Goal: Task Accomplishment & Management: Manage account settings

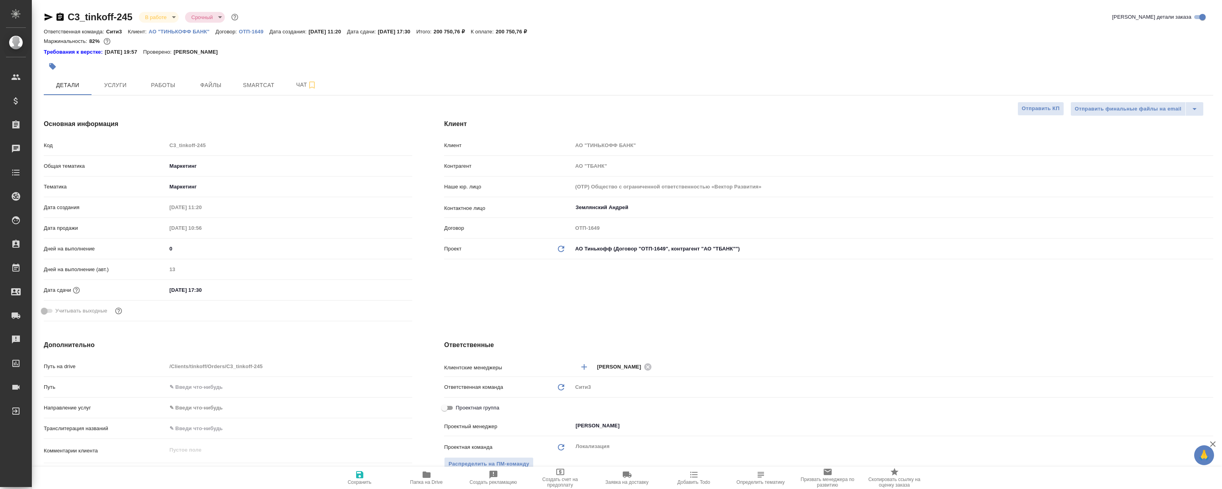
select select "RU"
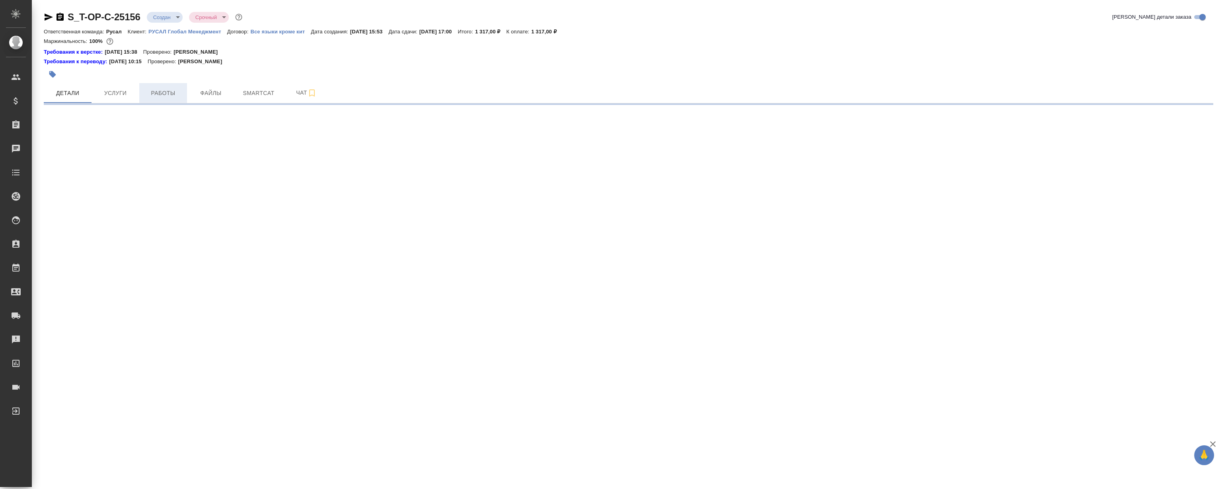
select select "RU"
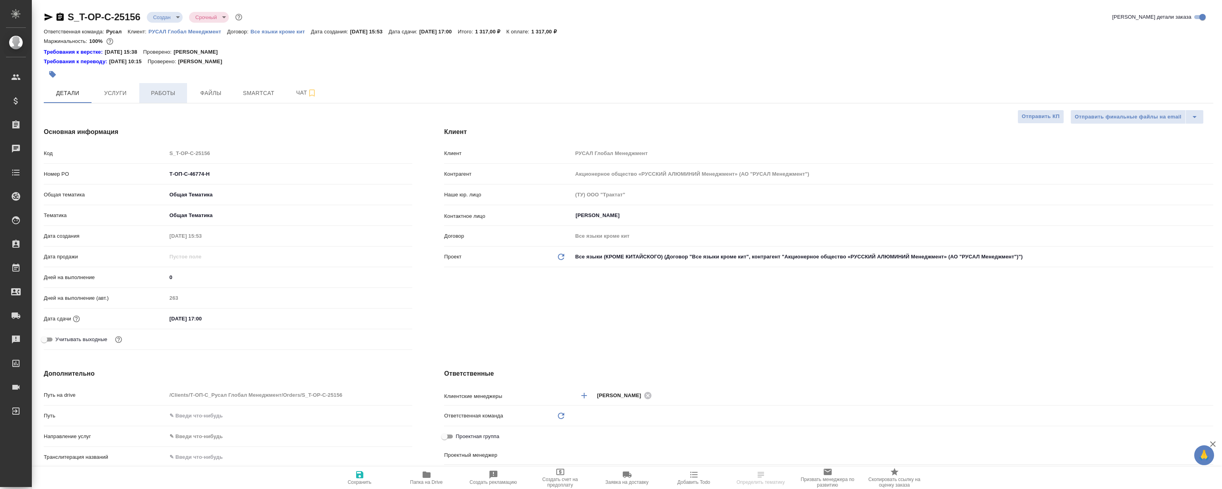
type textarea "x"
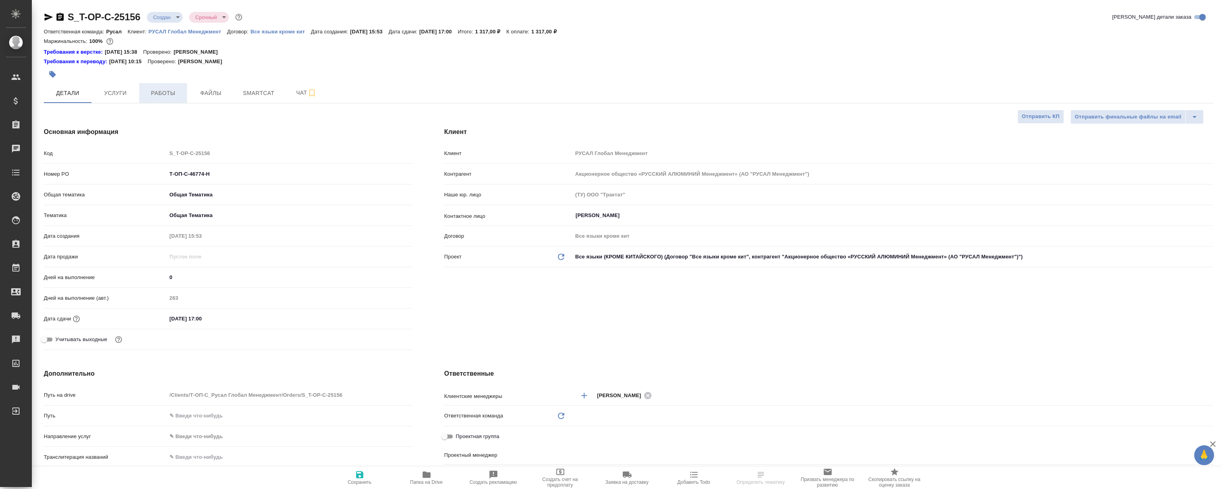
type textarea "x"
type input "Русал"
type input "Журавлева Александра"
click at [150, 84] on button "Работы" at bounding box center [163, 93] width 48 height 20
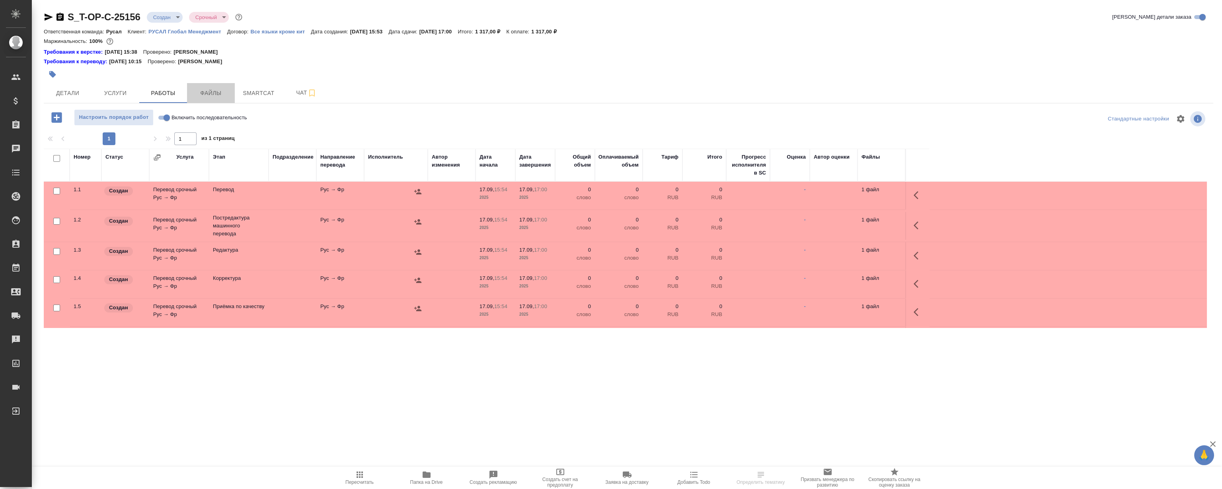
click at [211, 93] on span "Файлы" at bounding box center [211, 93] width 38 height 10
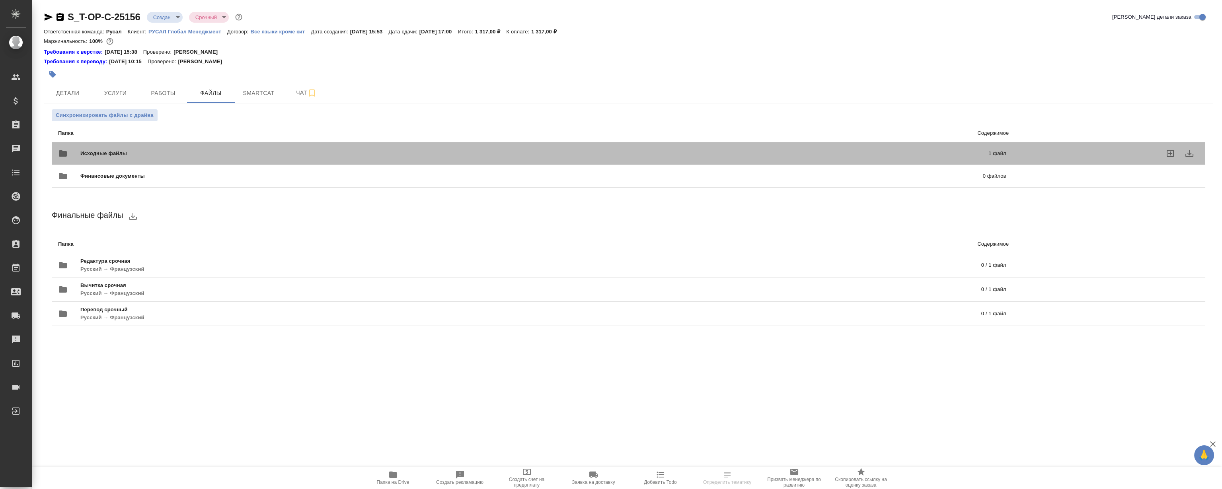
click at [203, 144] on div "Исходные файлы 1 файл" at bounding box center [532, 153] width 948 height 19
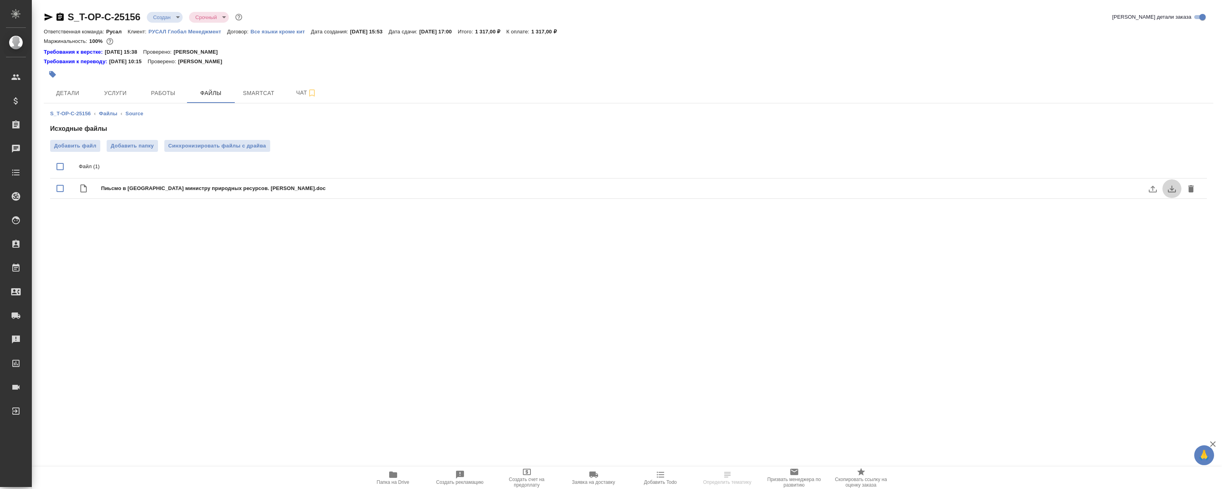
click at [1174, 187] on icon "download" at bounding box center [1172, 189] width 10 height 10
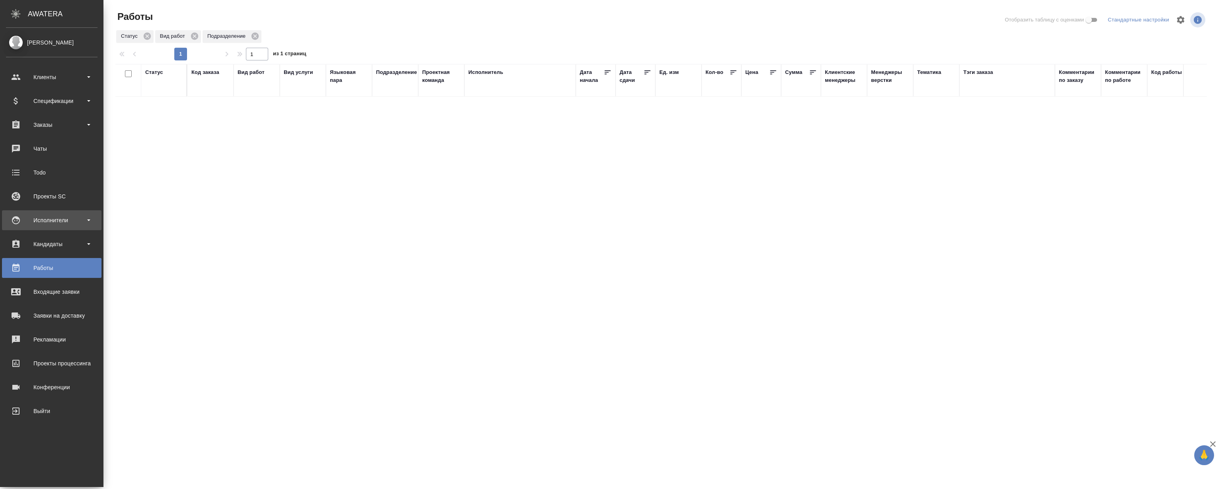
click at [48, 222] on div "Исполнители" at bounding box center [52, 220] width 92 height 12
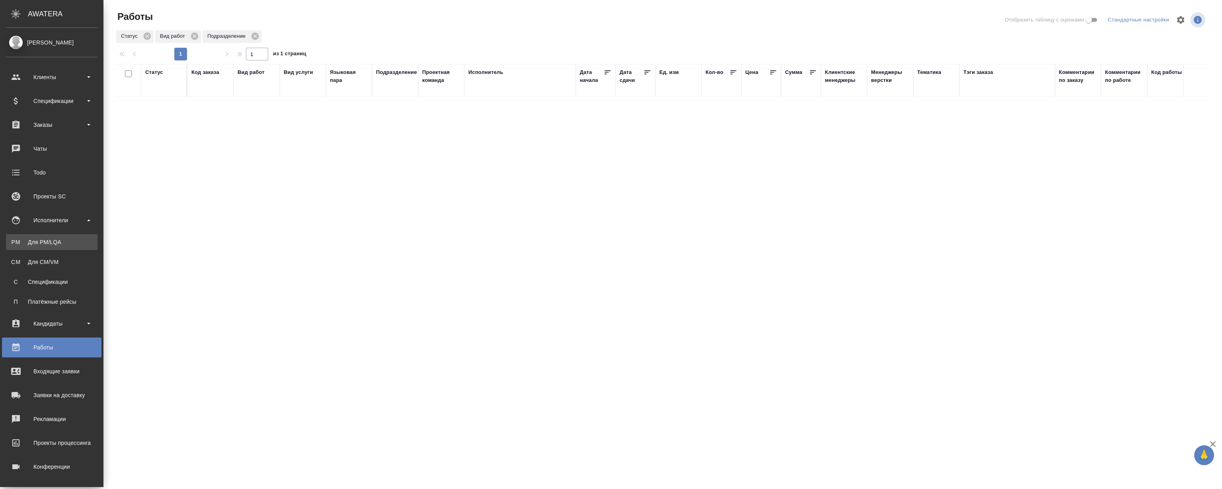
click at [38, 242] on div "Для PM/LQA" at bounding box center [52, 242] width 84 height 8
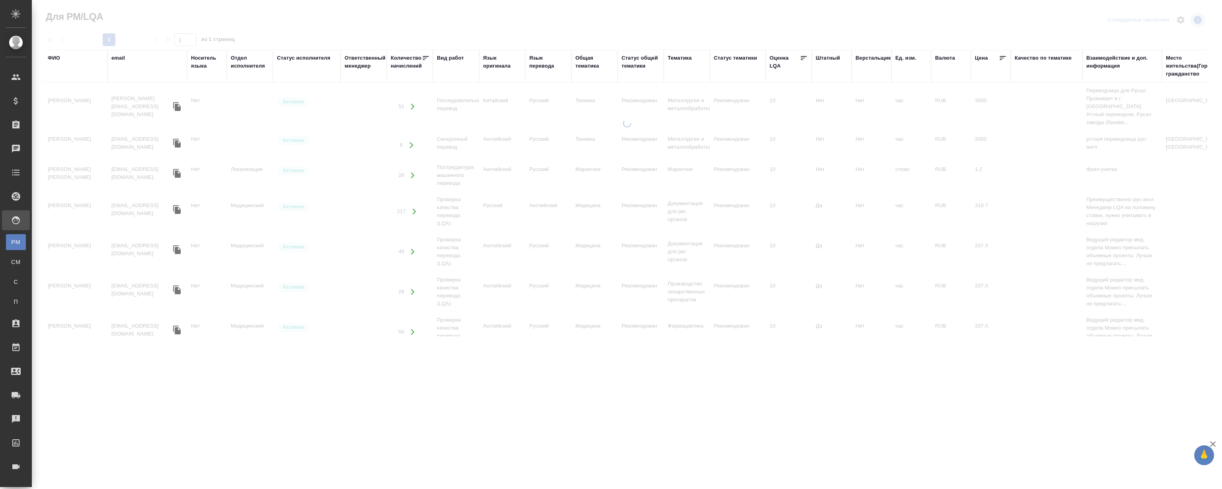
click at [57, 60] on div "ФИО" at bounding box center [54, 58] width 12 height 8
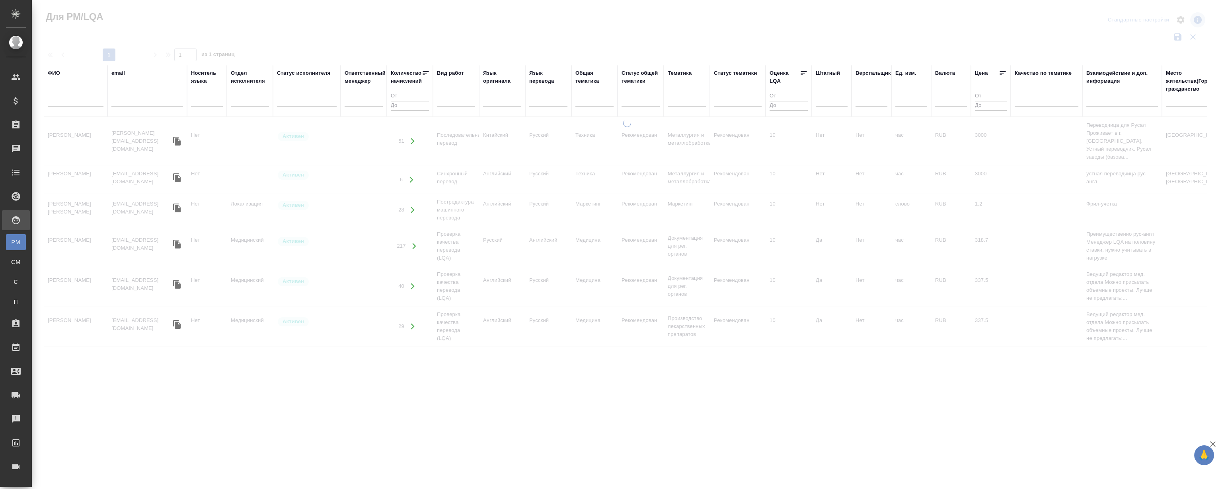
click at [80, 109] on div at bounding box center [76, 102] width 56 height 19
click at [80, 104] on input "text" at bounding box center [76, 102] width 56 height 10
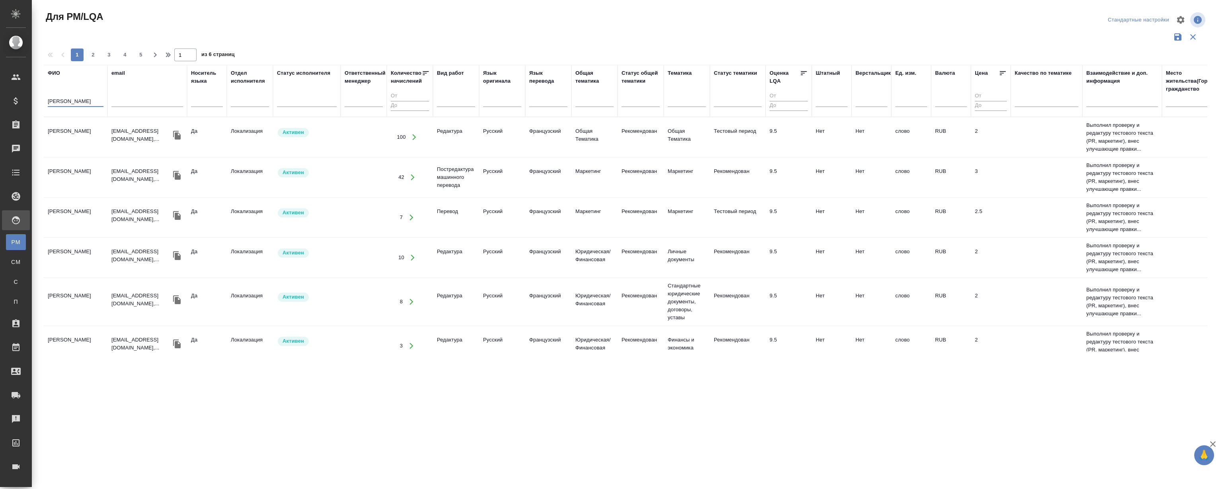
type input "[PERSON_NAME]"
click at [71, 130] on td "[PERSON_NAME]" at bounding box center [76, 137] width 64 height 28
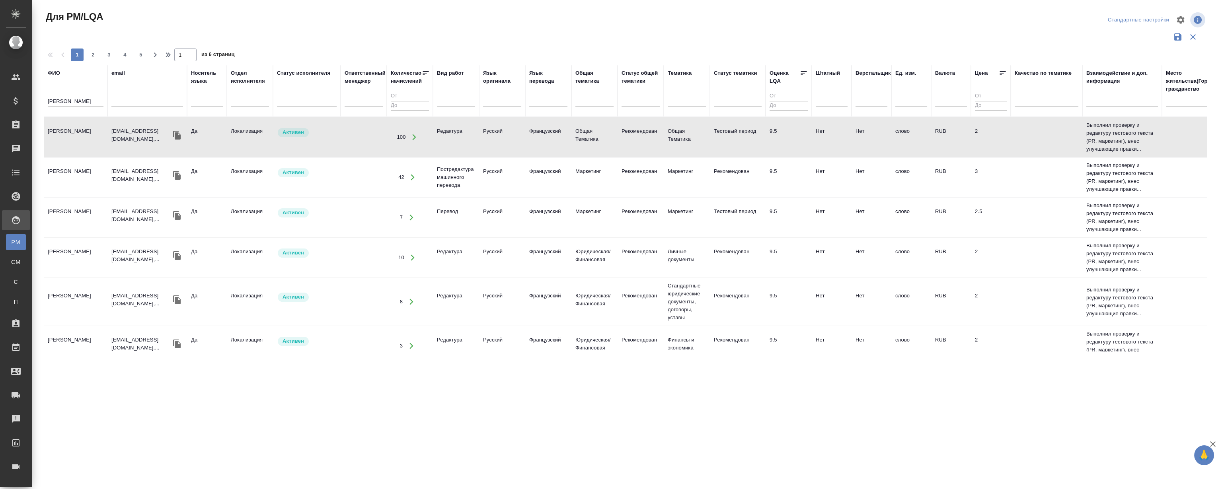
click at [71, 130] on td "[PERSON_NAME]" at bounding box center [76, 137] width 64 height 28
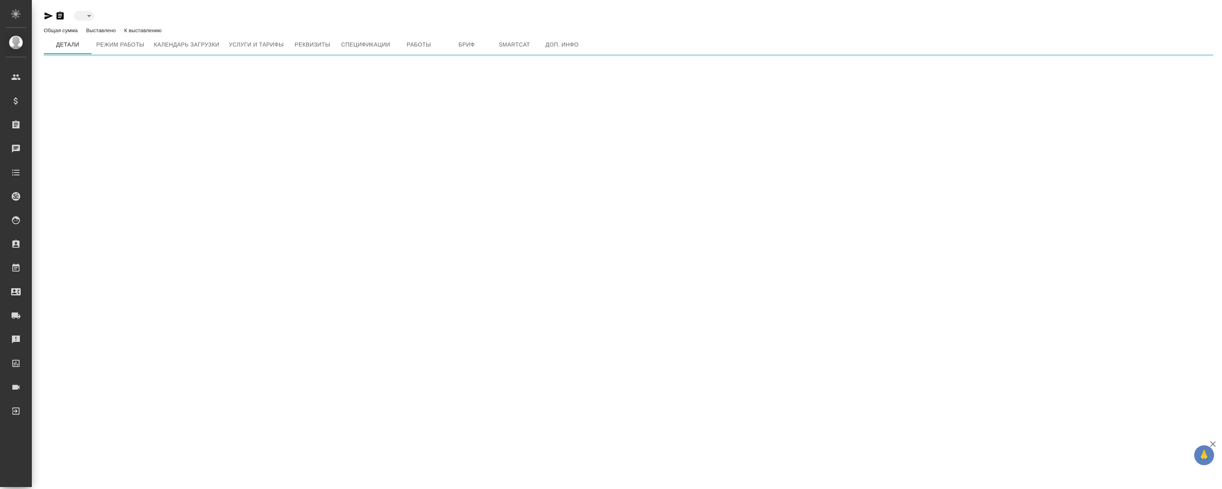
type input "active"
